Goal: Find specific fact: Find contact information

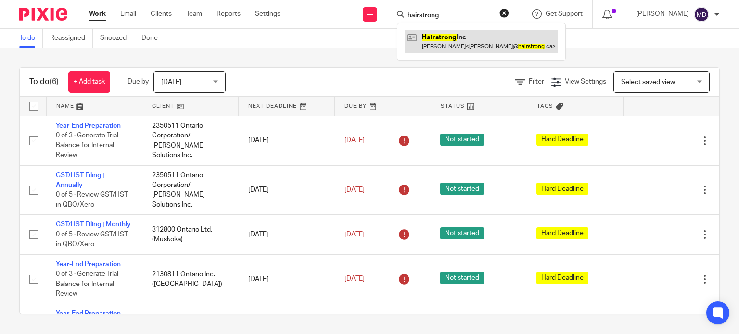
type input "hairstrong"
click at [484, 46] on link at bounding box center [480, 41] width 153 height 22
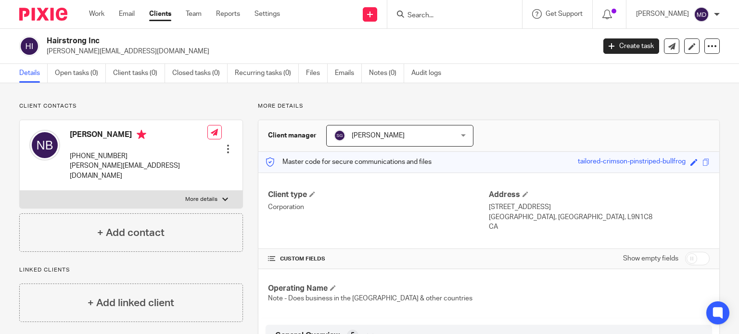
drag, startPoint x: 486, startPoint y: 205, endPoint x: 544, endPoint y: 209, distance: 58.8
click at [544, 209] on p "70 Colony Trail Blvd" at bounding box center [599, 207] width 221 height 10
drag, startPoint x: 484, startPoint y: 205, endPoint x: 543, endPoint y: 210, distance: 58.4
click at [543, 210] on p "[STREET_ADDRESS]" at bounding box center [599, 207] width 221 height 10
copy p "[STREET_ADDRESS]"
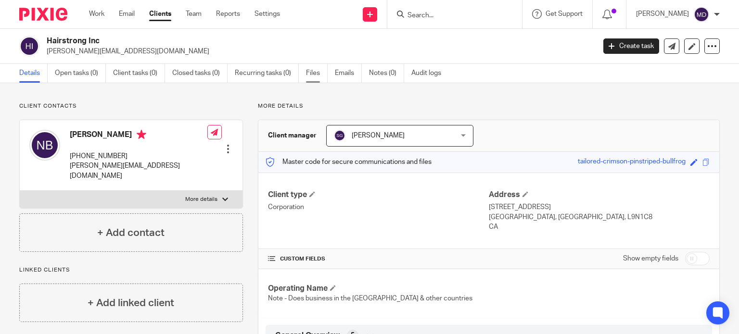
click at [319, 75] on link "Files" at bounding box center [317, 73] width 22 height 19
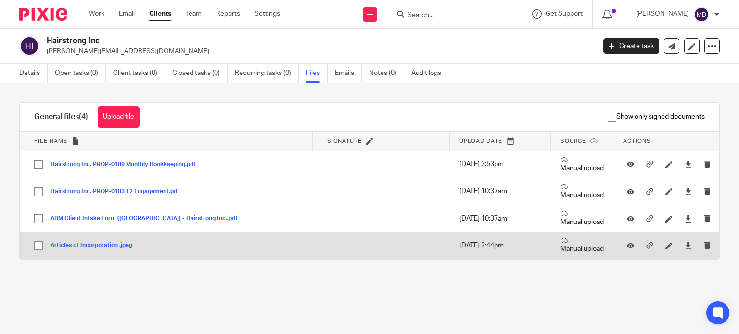
click at [78, 246] on button "Articles of Incorporation .jpeg" at bounding box center [95, 245] width 89 height 7
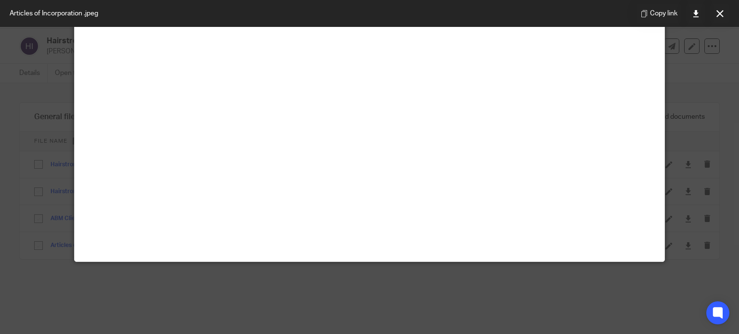
scroll to position [171, 0]
click at [710, 114] on div at bounding box center [369, 167] width 739 height 334
click at [725, 15] on button at bounding box center [719, 13] width 19 height 19
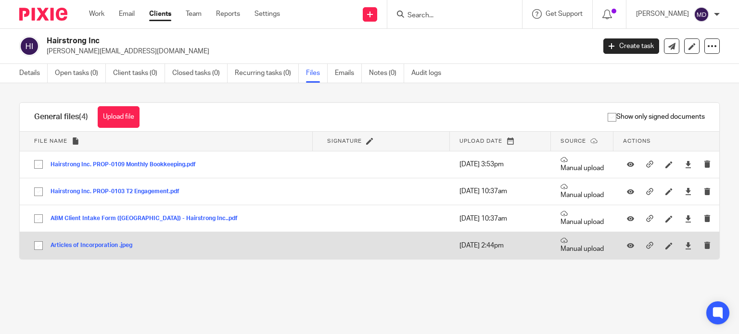
click at [99, 246] on button "Articles of Incorporation .jpeg" at bounding box center [95, 245] width 89 height 7
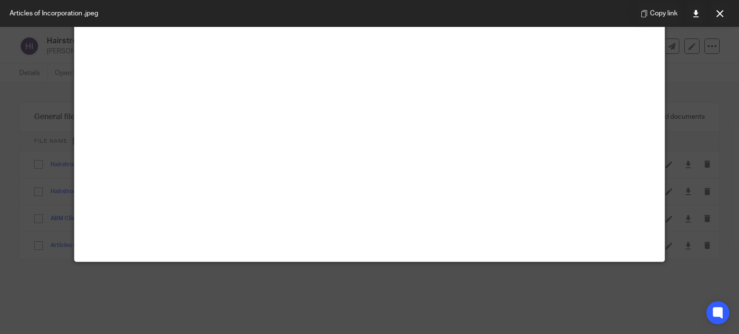
scroll to position [92, 0]
click at [688, 9] on link at bounding box center [695, 13] width 19 height 19
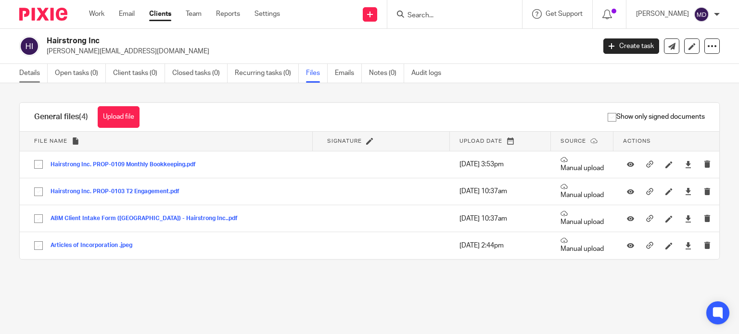
click at [19, 73] on link "Details" at bounding box center [33, 73] width 28 height 19
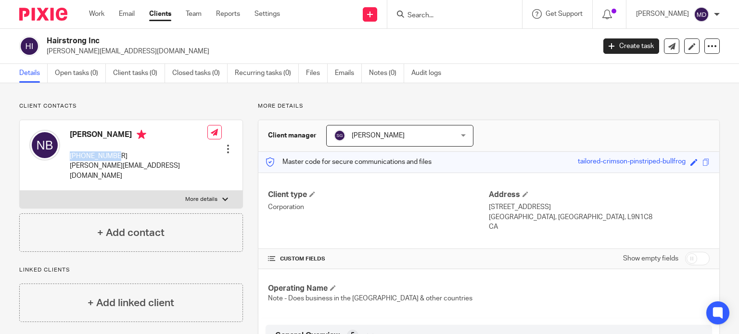
drag, startPoint x: 115, startPoint y: 156, endPoint x: 71, endPoint y: 159, distance: 44.3
click at [71, 159] on p "416-835-1848" at bounding box center [139, 157] width 138 height 10
copy p "416-835-1848"
click at [308, 76] on link "Files" at bounding box center [317, 73] width 22 height 19
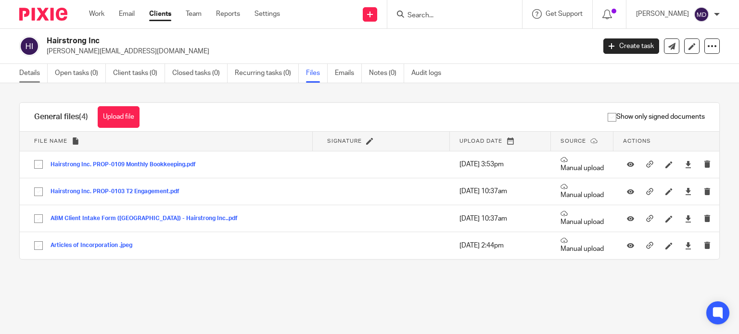
click at [35, 66] on link "Details" at bounding box center [33, 73] width 28 height 19
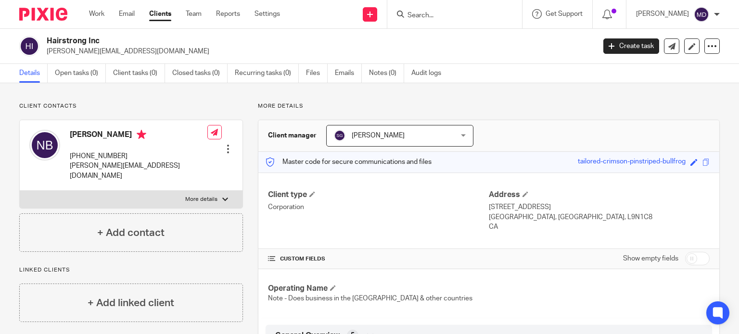
drag, startPoint x: 483, startPoint y: 206, endPoint x: 508, endPoint y: 225, distance: 31.4
click at [508, 225] on div "Client type Corporation Address [STREET_ADDRESS] [STREET_ADDRESS] CA" at bounding box center [488, 211] width 461 height 77
click at [508, 225] on p "CA" at bounding box center [599, 227] width 221 height 10
drag, startPoint x: 485, startPoint y: 208, endPoint x: 586, endPoint y: 215, distance: 101.3
click at [586, 215] on div "Address [STREET_ADDRESS] [STREET_ADDRESS] CA" at bounding box center [599, 211] width 221 height 42
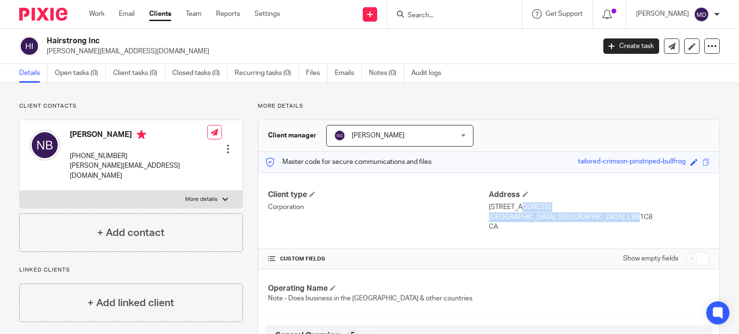
copy div "[STREET_ADDRESS]"
